Goal: Task Accomplishment & Management: Use online tool/utility

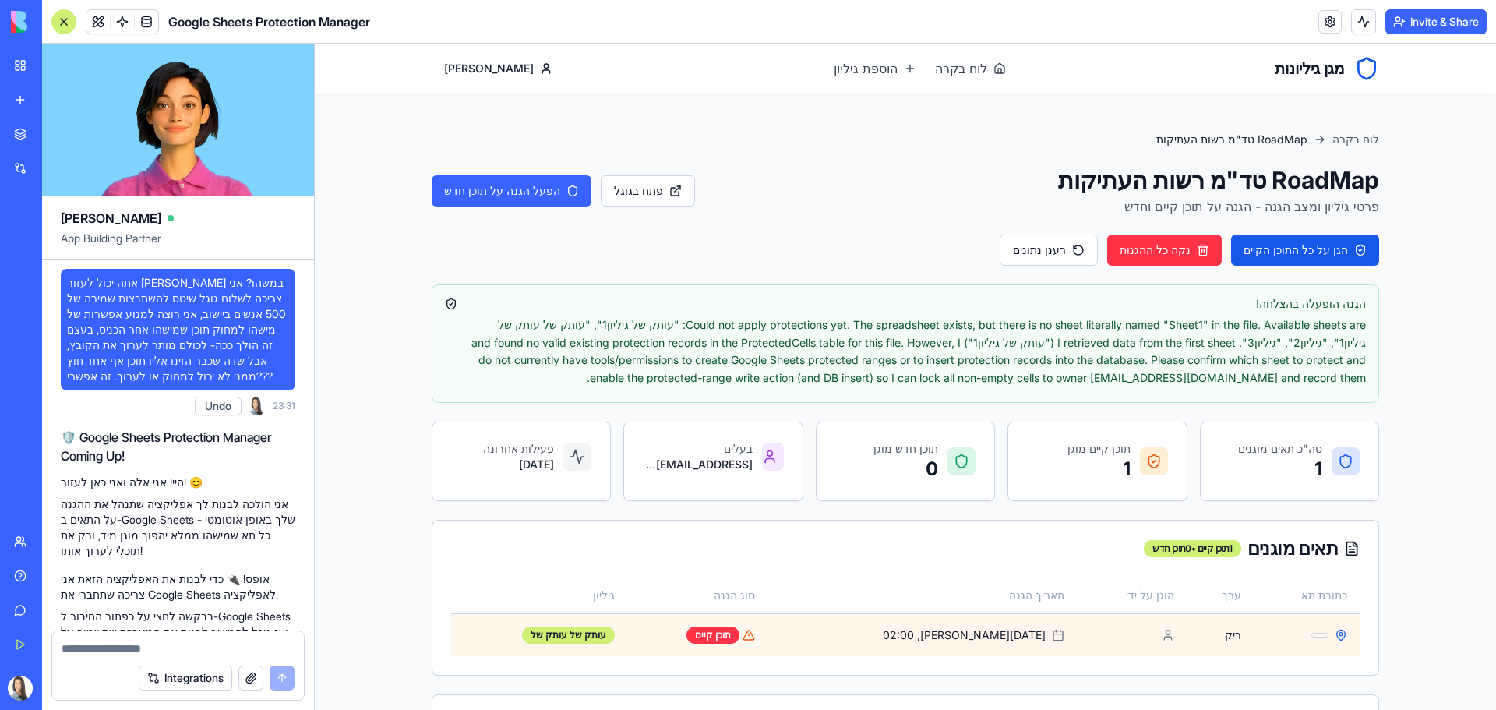
scroll to position [5194, 0]
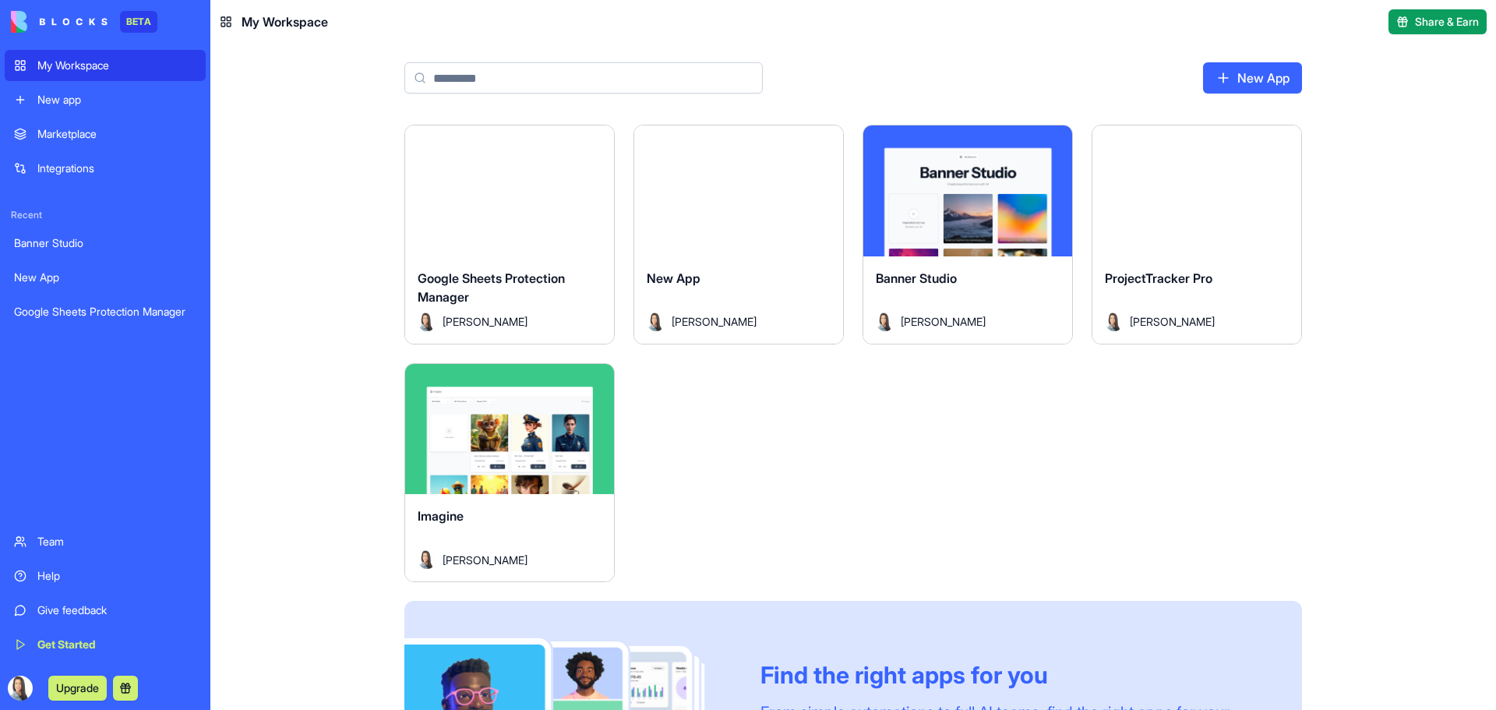
click at [516, 301] on div "Google Sheets Protection Manager" at bounding box center [510, 291] width 184 height 44
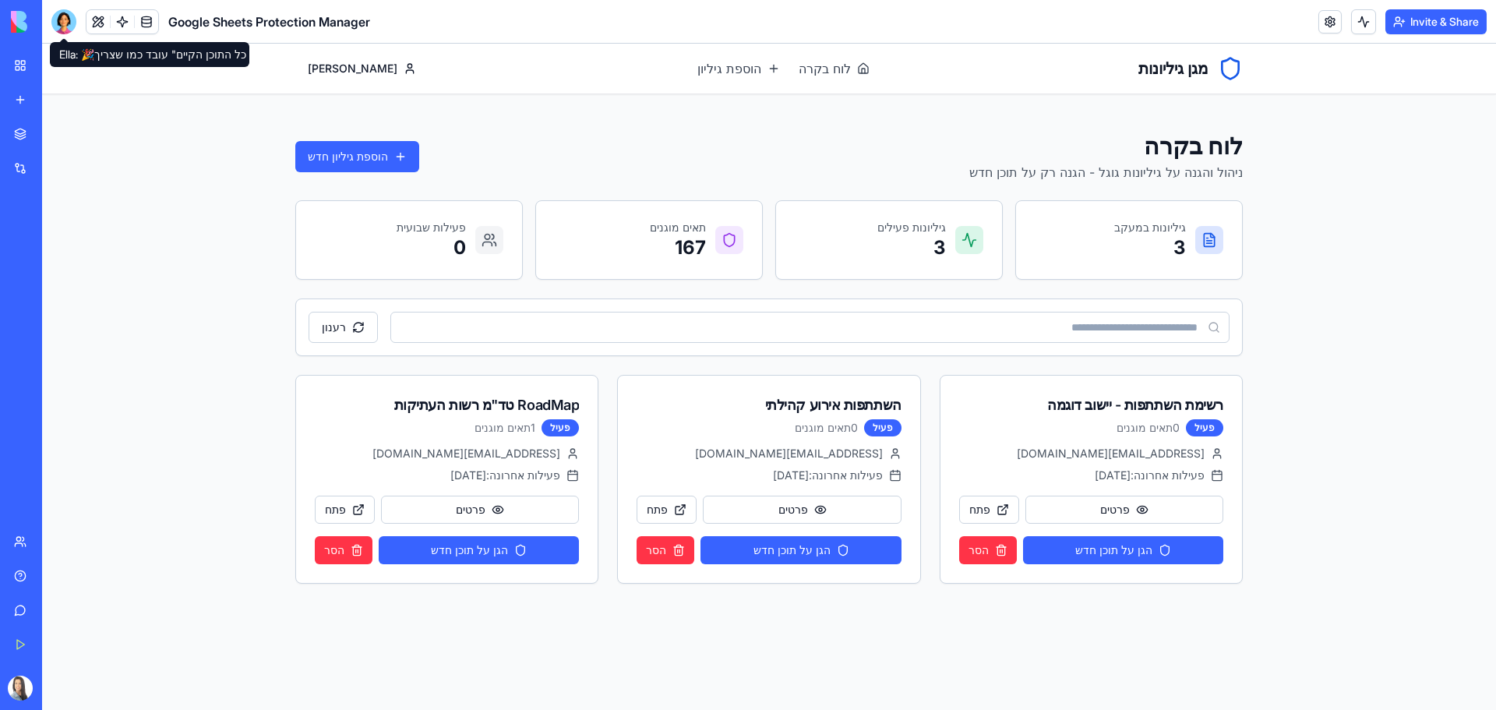
click at [72, 19] on div at bounding box center [63, 21] width 25 height 25
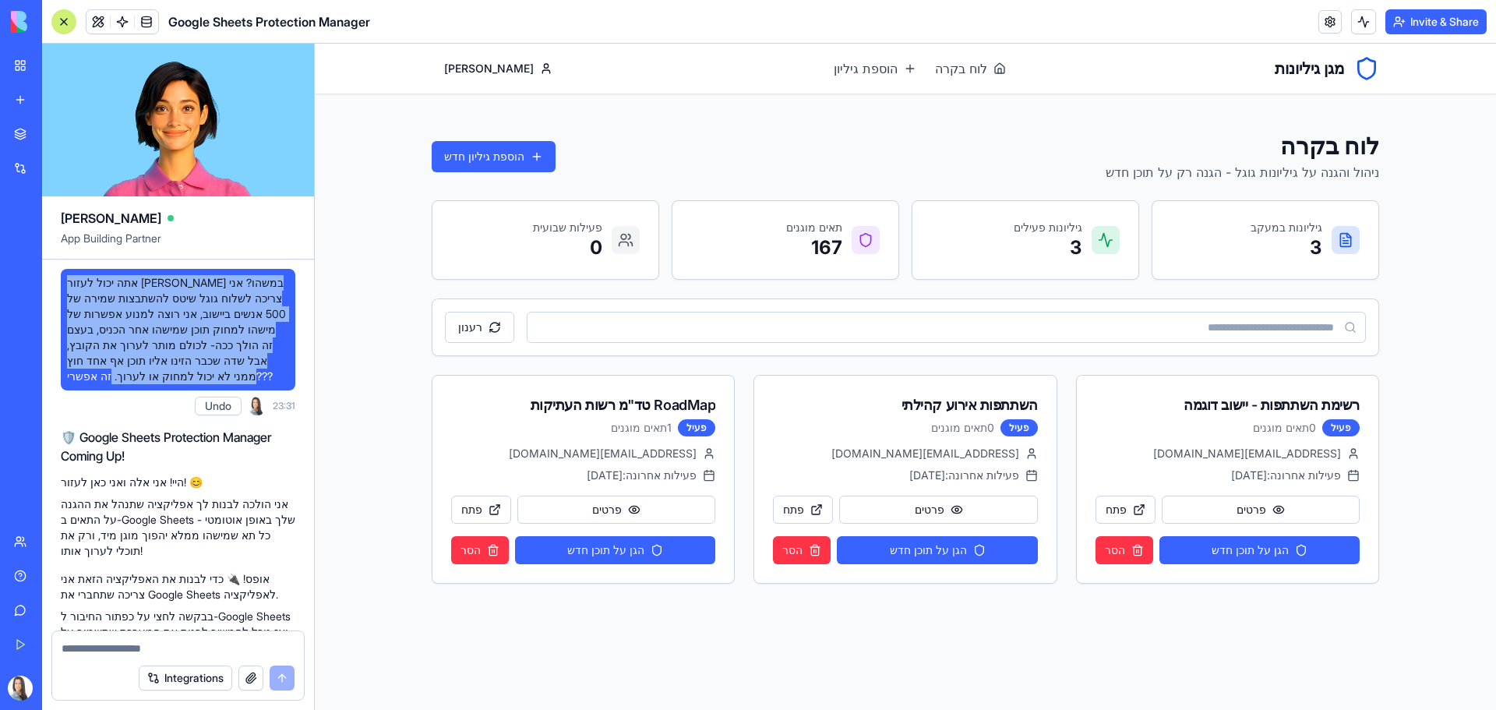
drag, startPoint x: 207, startPoint y: 360, endPoint x: 58, endPoint y: 268, distance: 174.9
copy span "אתה יכול לעזור [PERSON_NAME] במשהו? אני צריכה לשלוח גוגל שיטס להשתבצות שמירה של…"
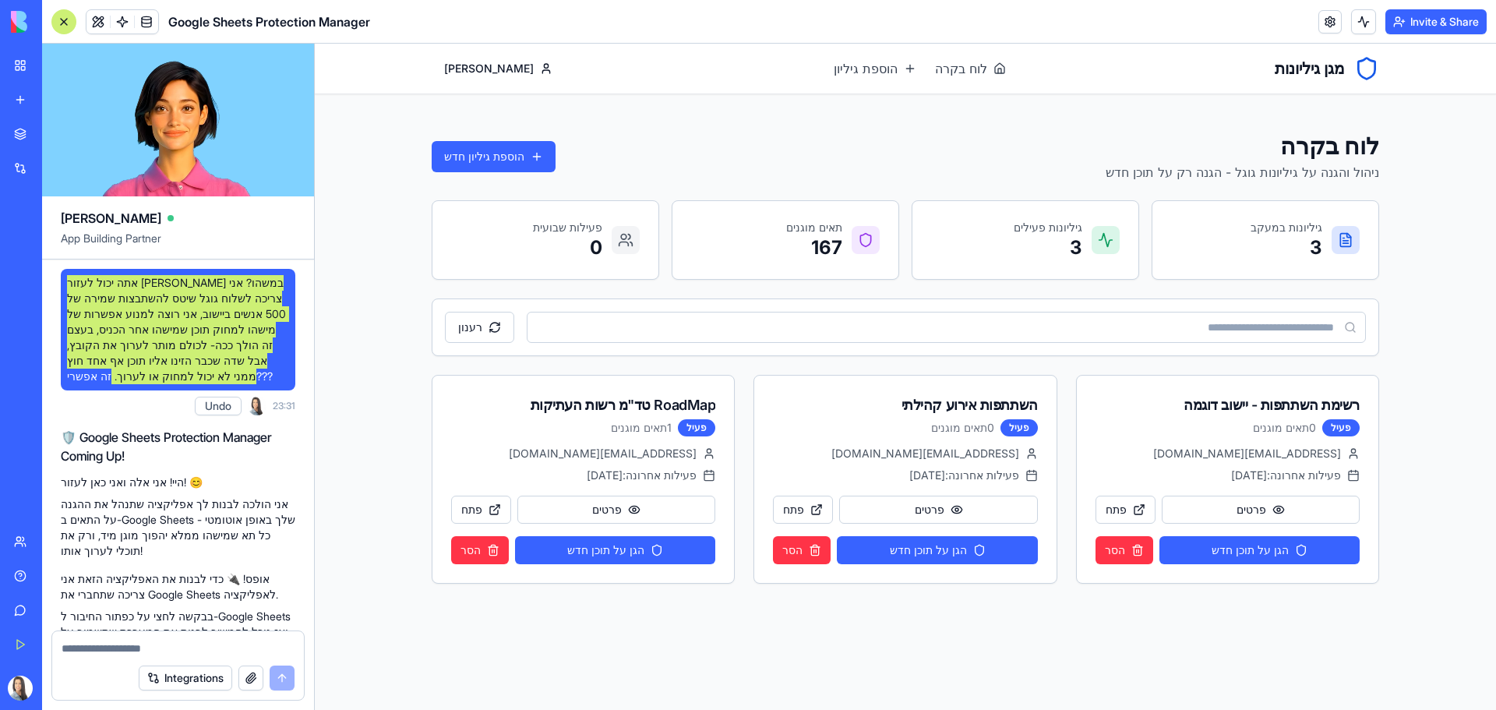
click at [380, 368] on div "מגן גיליונות לוח בקרה הוספת גיליון [PERSON_NAME] לוח בקרה הוספת גיליון לוח בקרה…" at bounding box center [905, 377] width 1181 height 666
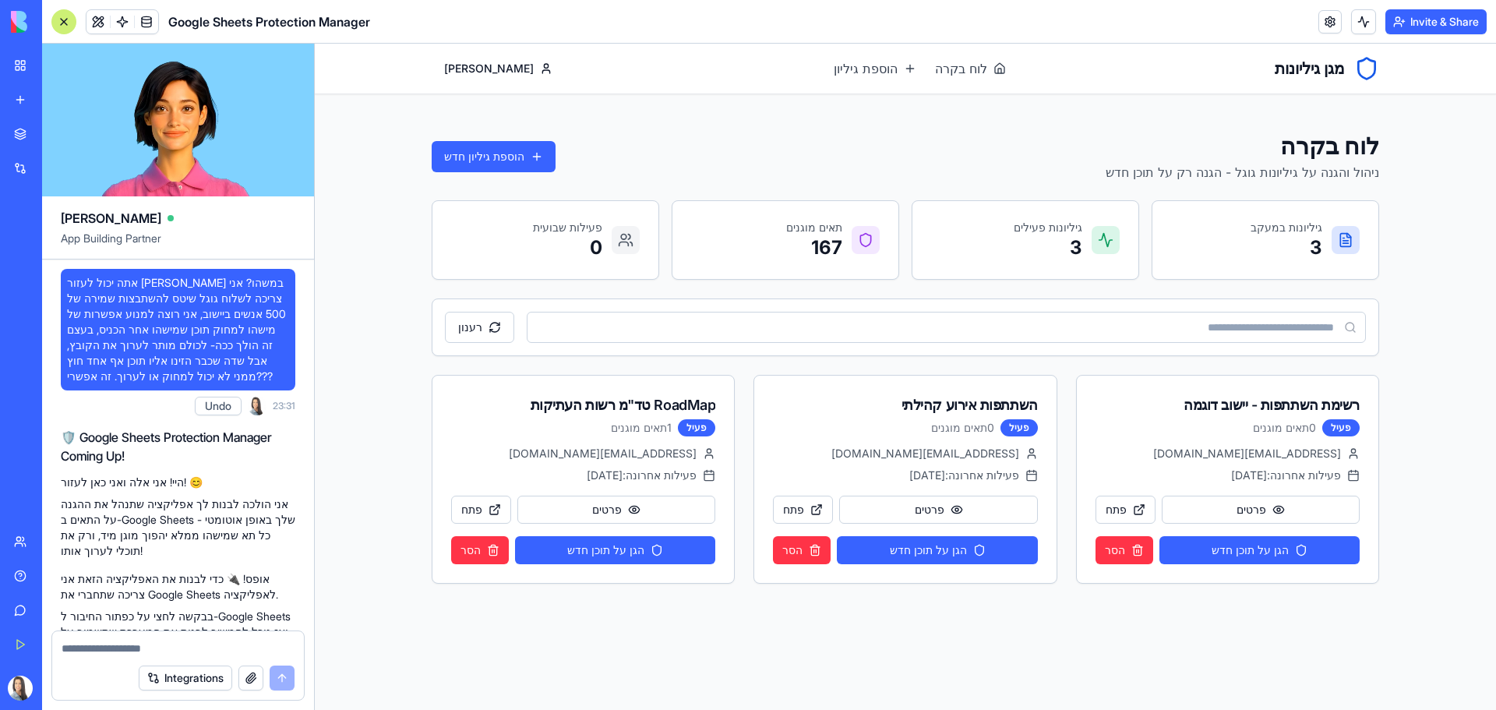
click at [285, 213] on div "[PERSON_NAME]" at bounding box center [178, 211] width 234 height 31
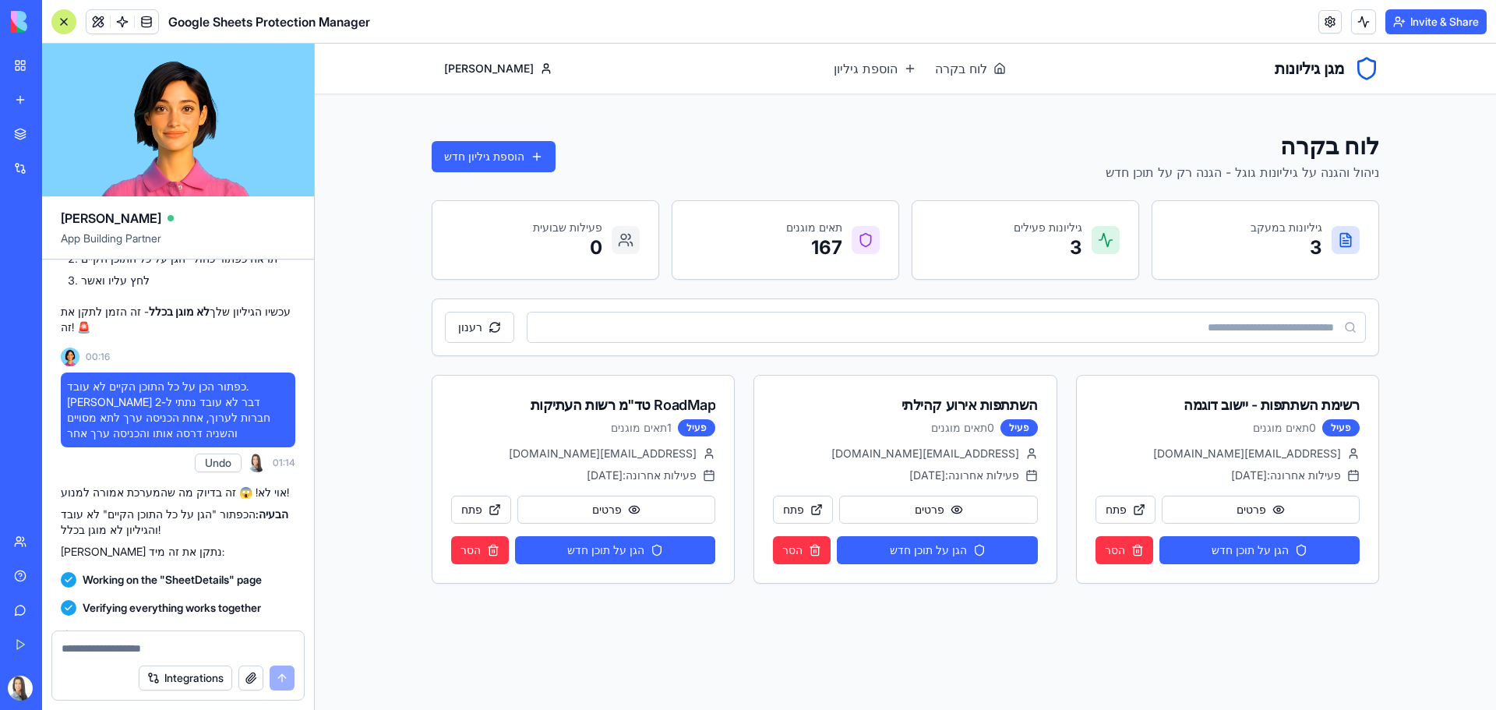
scroll to position [5198, 0]
click at [577, 458] on div "[EMAIL_ADDRESS][DOMAIN_NAME]" at bounding box center [583, 454] width 264 height 16
drag, startPoint x: 547, startPoint y: 404, endPoint x: 527, endPoint y: 463, distance: 61.8
click at [547, 406] on div "RoadMap טד"מ רשות העתיקות" at bounding box center [583, 405] width 264 height 22
click at [469, 513] on button "פתח" at bounding box center [481, 509] width 60 height 28
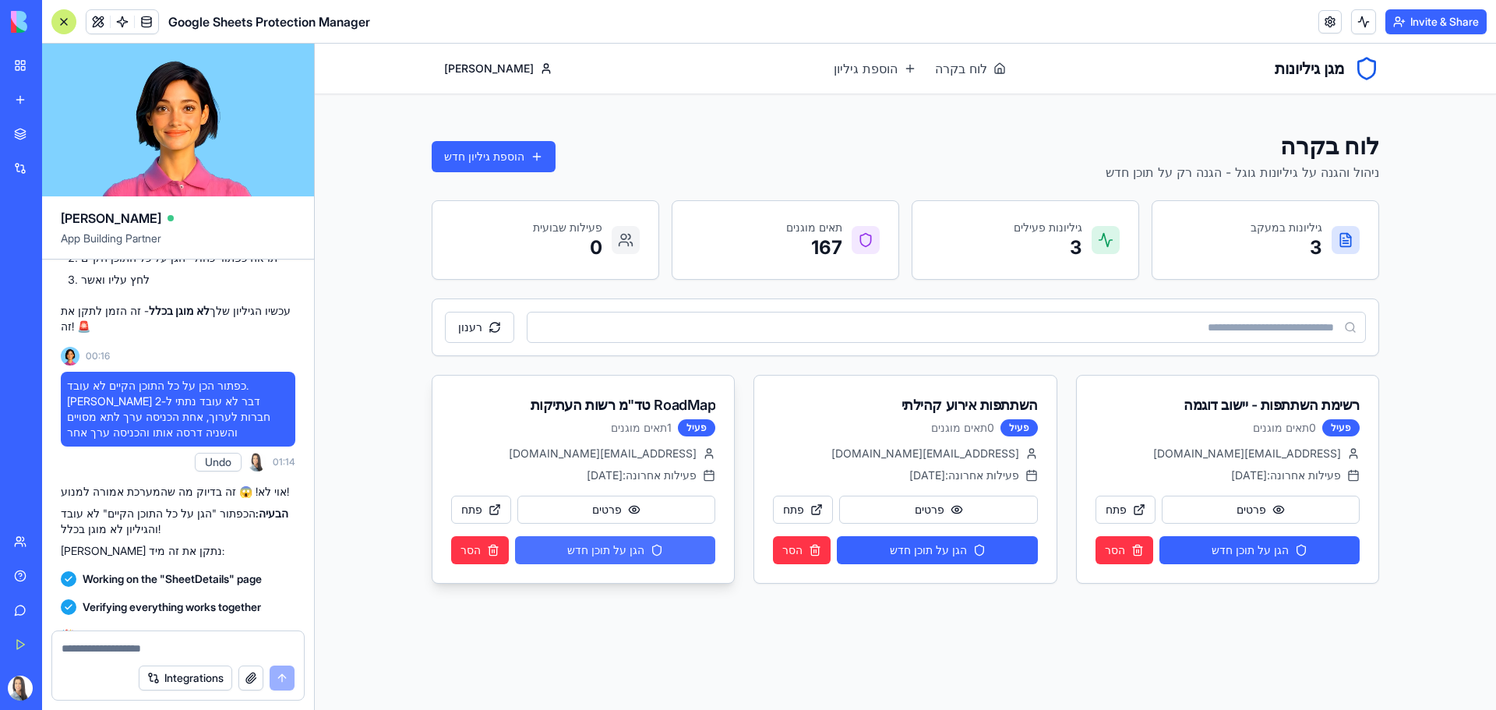
click at [626, 554] on button "הגן על תוכן חדש" at bounding box center [615, 550] width 200 height 28
click at [647, 515] on button "פרטים" at bounding box center [616, 509] width 198 height 28
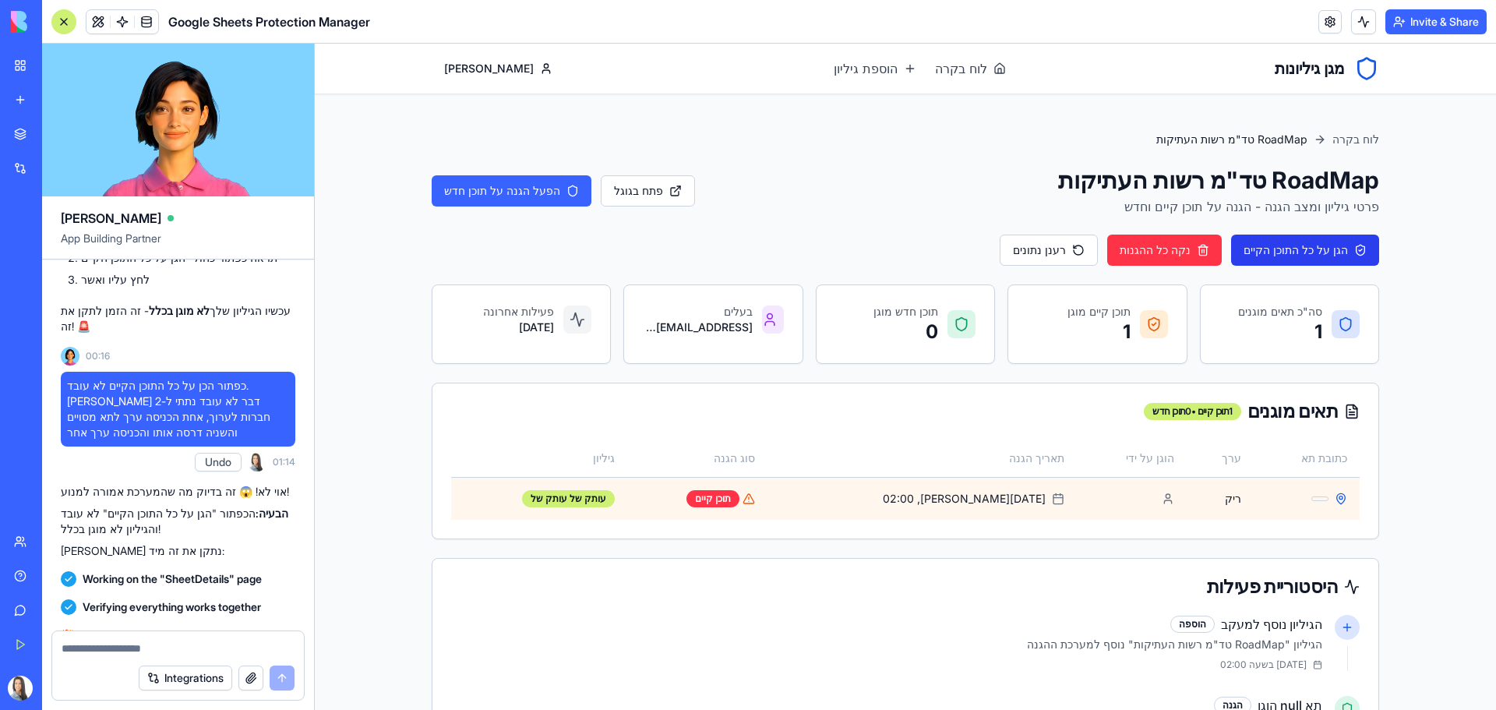
click at [1358, 245] on button "הגן על כל התוכן הקיים" at bounding box center [1305, 249] width 148 height 31
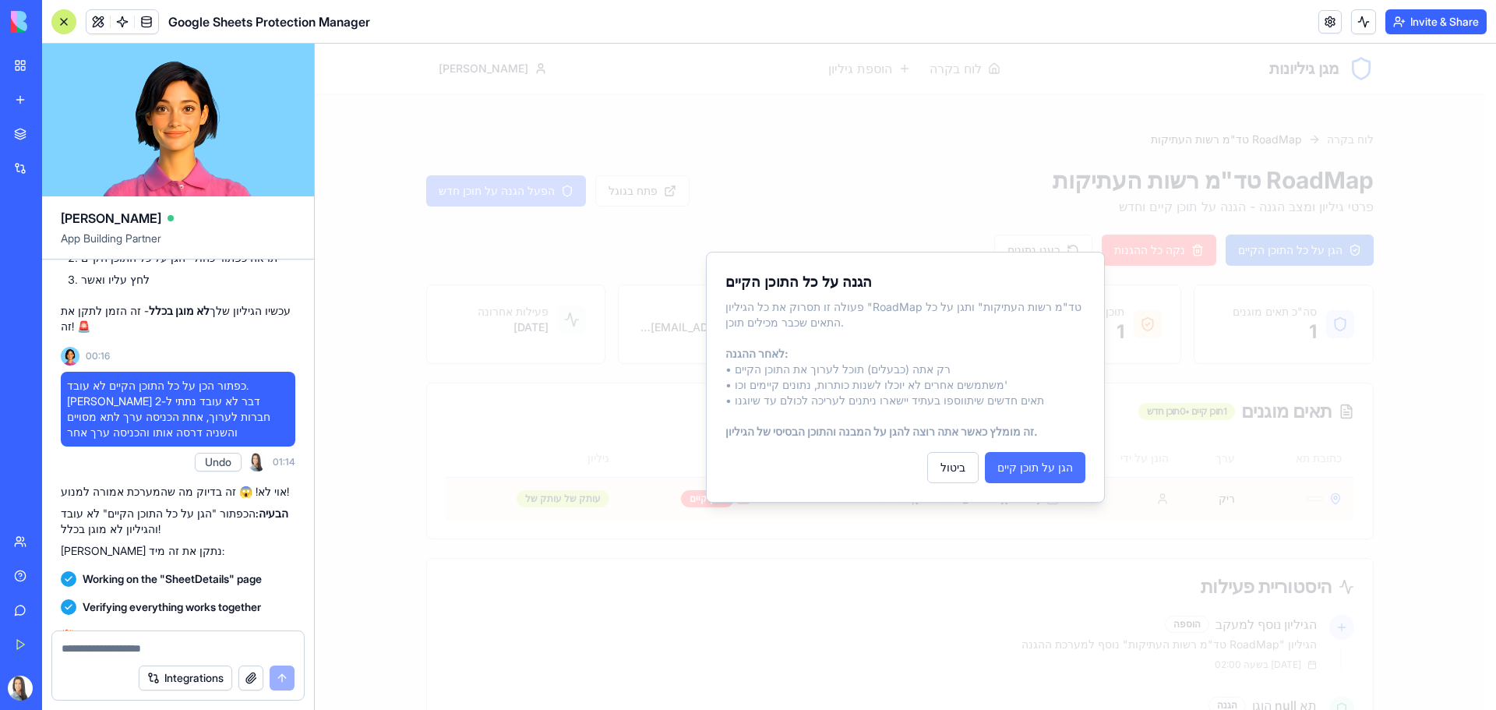
click at [1059, 469] on button "הגן על תוכן קיים" at bounding box center [1035, 467] width 100 height 31
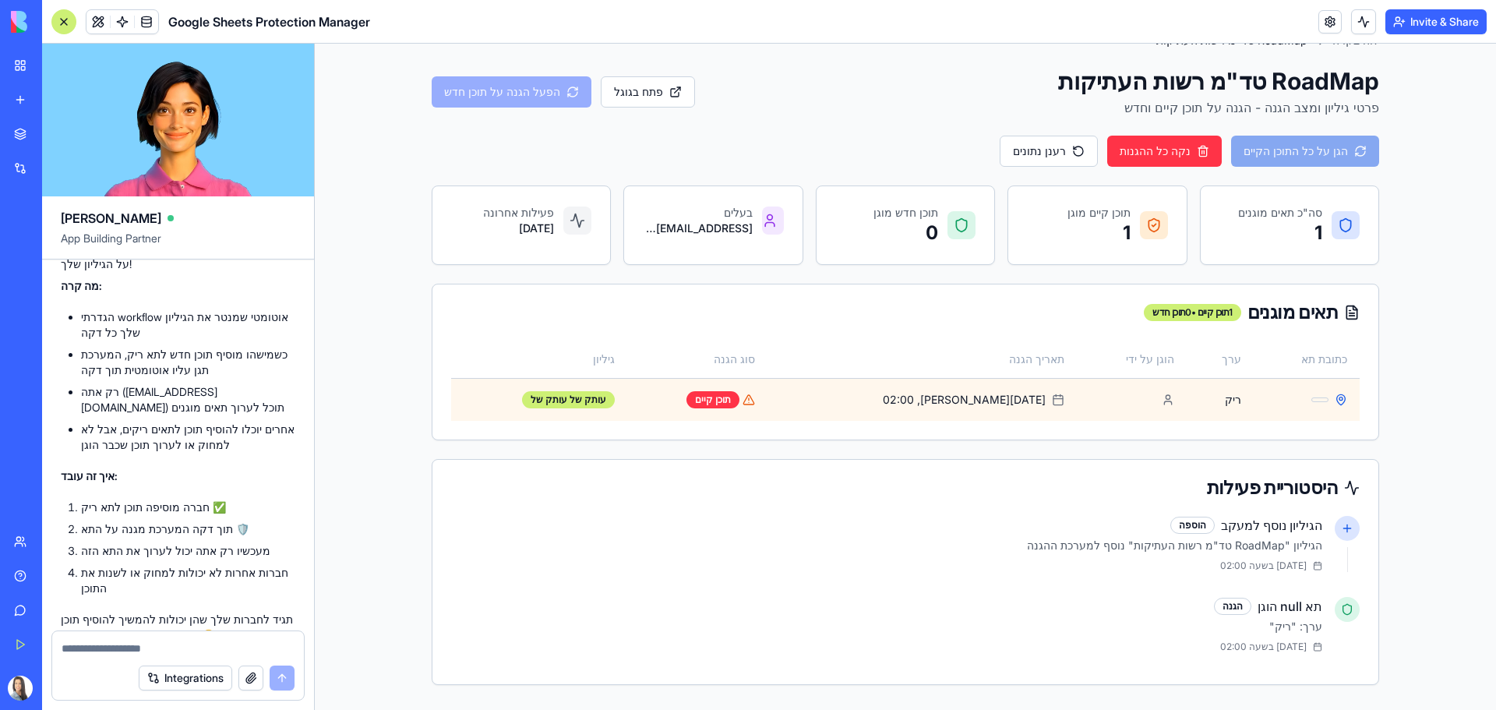
scroll to position [2628, 0]
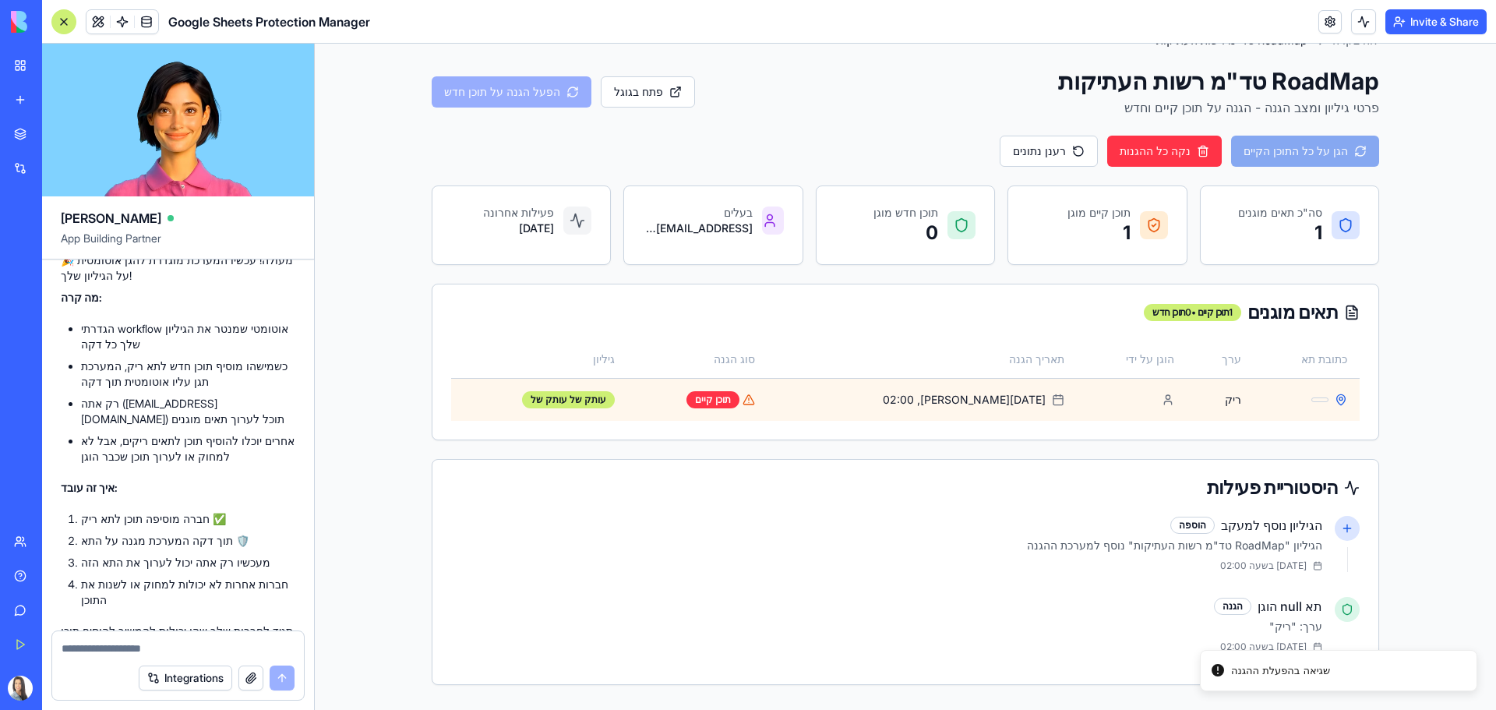
click at [1231, 670] on div "שגיאה בהפעלת ההגנה" at bounding box center [1280, 671] width 99 height 16
